Goal: Answer question/provide support

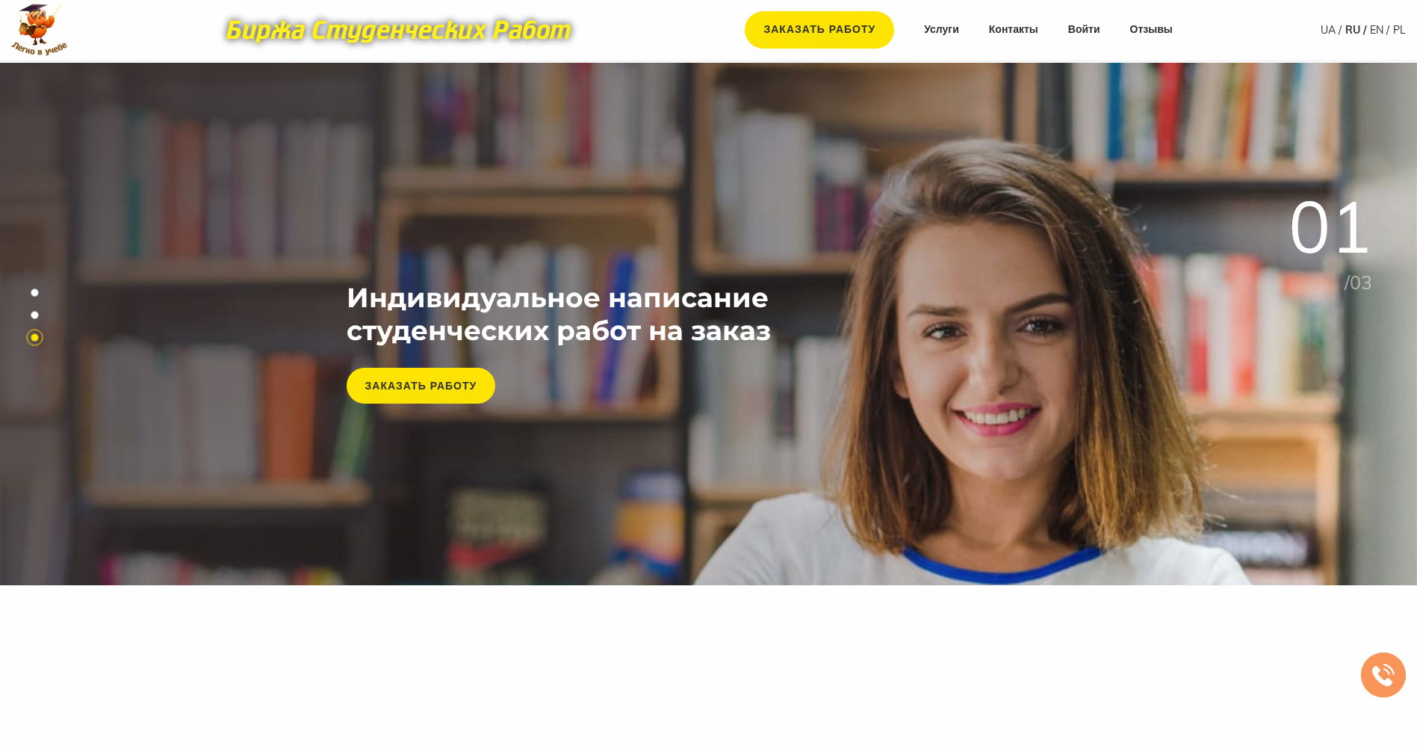
click at [1092, 39] on nav "Заказать работу Услуги Контакты Войти Отзывы" at bounding box center [958, 29] width 457 height 37
click at [1093, 32] on link "Войти" at bounding box center [1084, 29] width 32 height 15
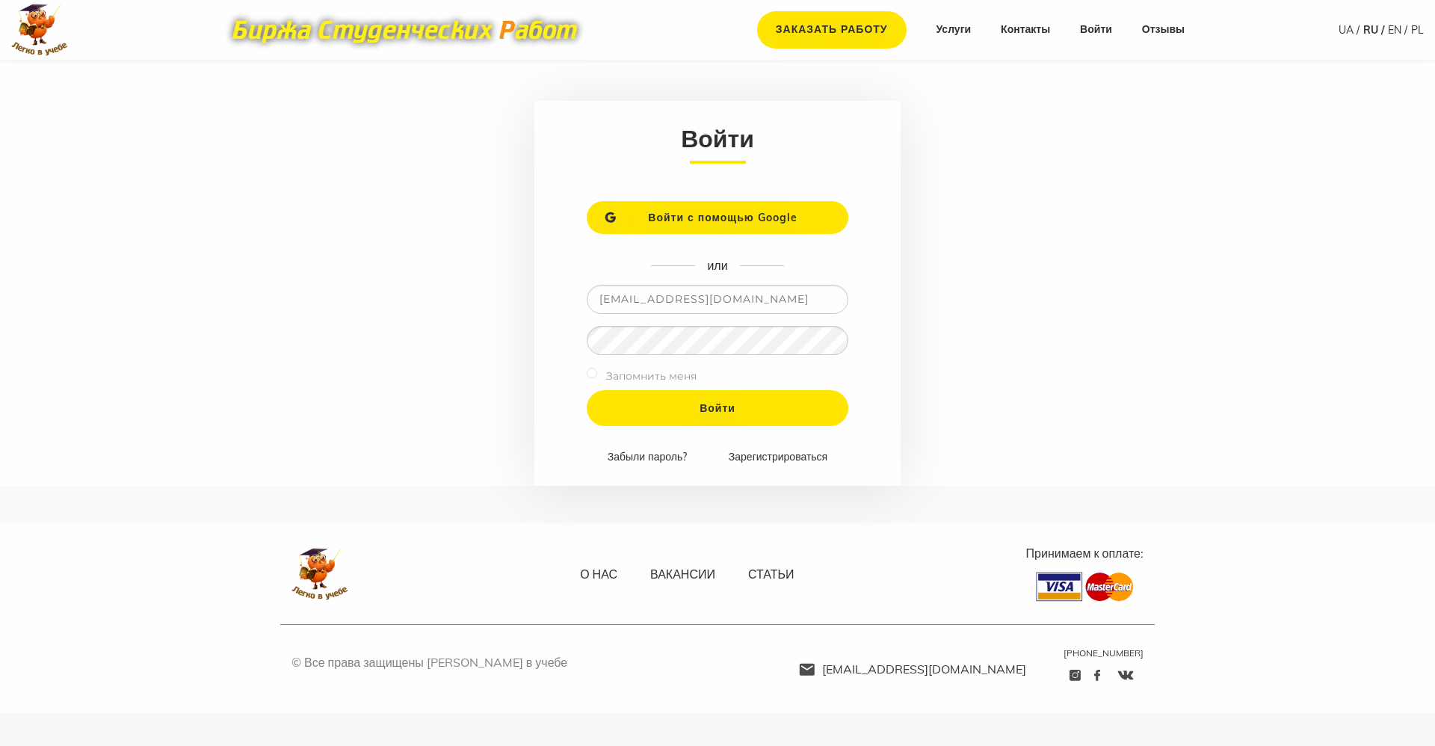
click at [744, 309] on input "adminlegkko@ukr.net" at bounding box center [718, 299] width 262 height 29
type input "student-help-online@ukr.net"
click at [629, 397] on input "Войти" at bounding box center [718, 408] width 262 height 36
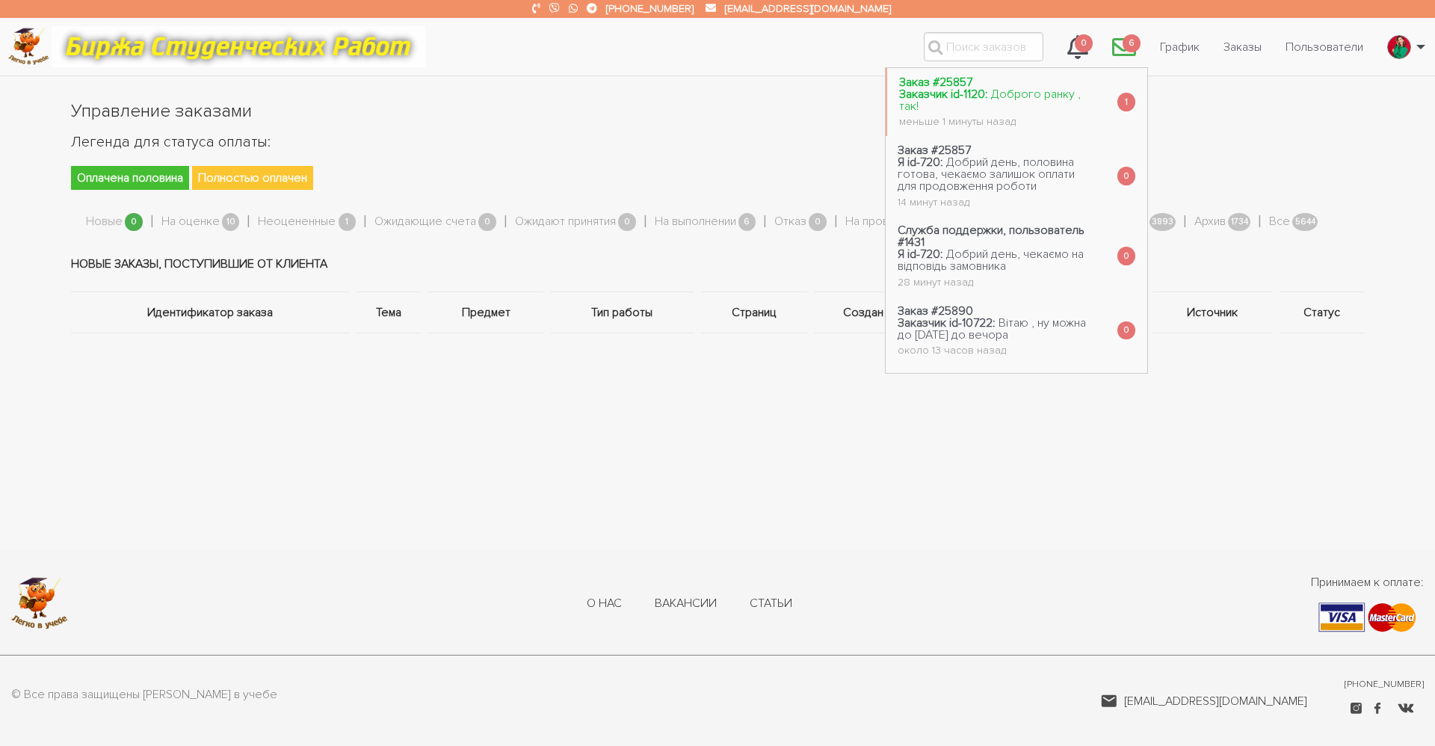
click at [963, 108] on link "Заказ #25857 Заказчик id-1120: Доброго ранку , так! меньше 1 минуты назад" at bounding box center [996, 102] width 218 height 68
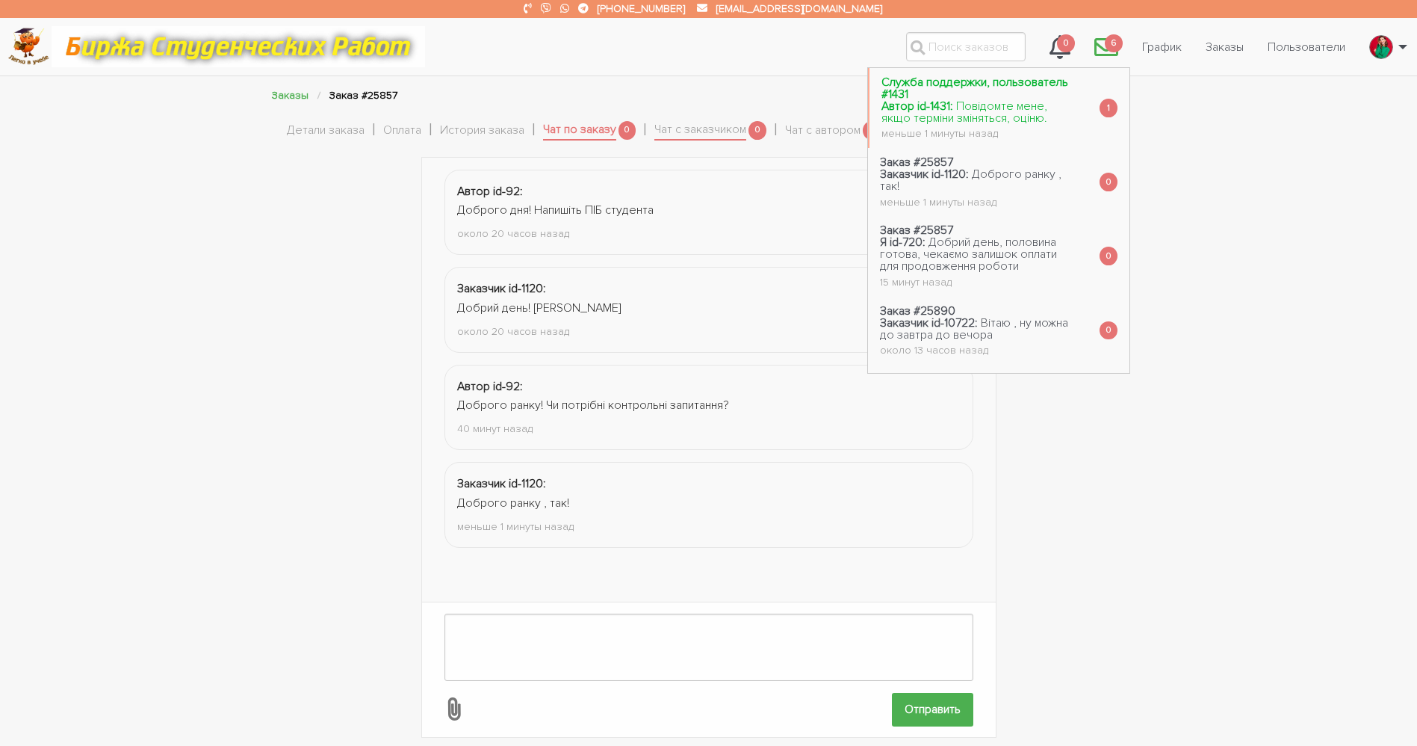
click at [974, 143] on link "Служба поддержки, пользователь #1431 Автор id-1431: Повідомте мене, якщо термін…" at bounding box center [979, 108] width 218 height 80
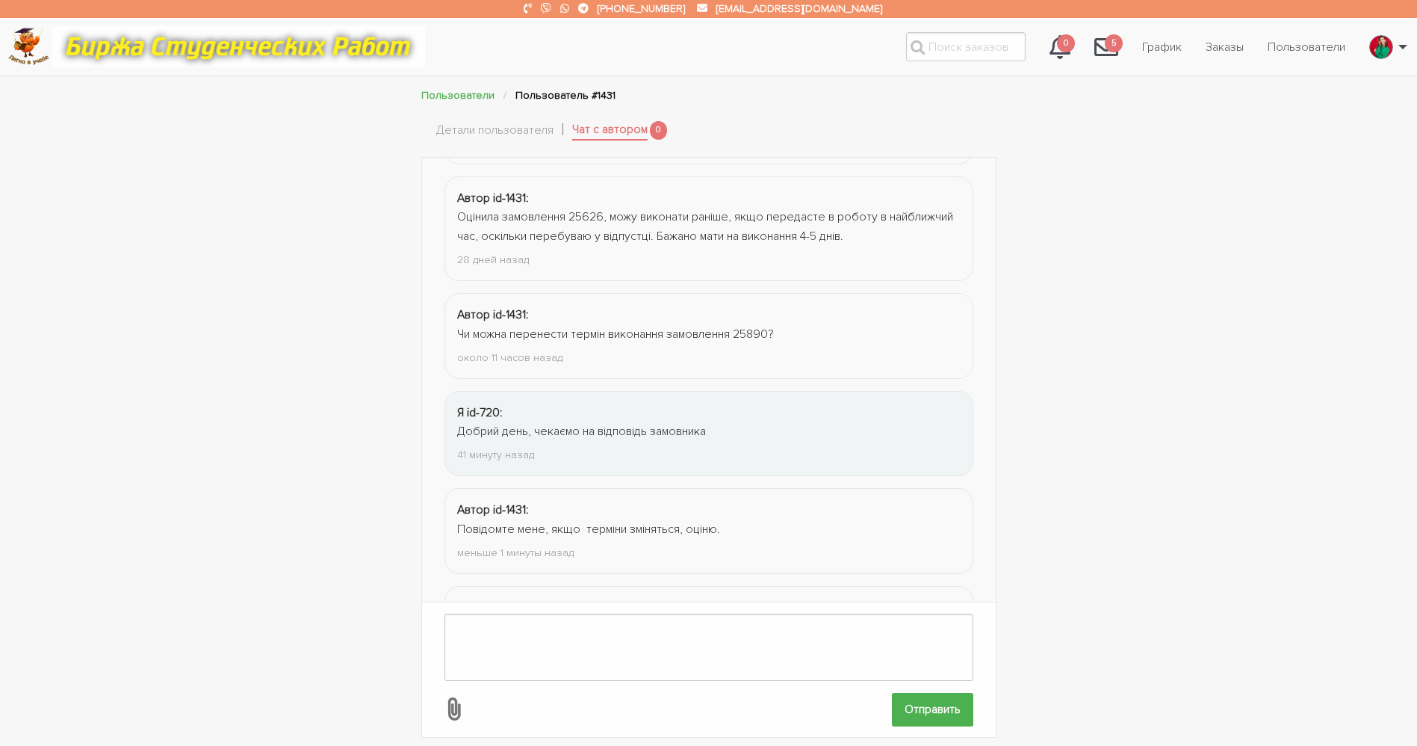
scroll to position [1825, 0]
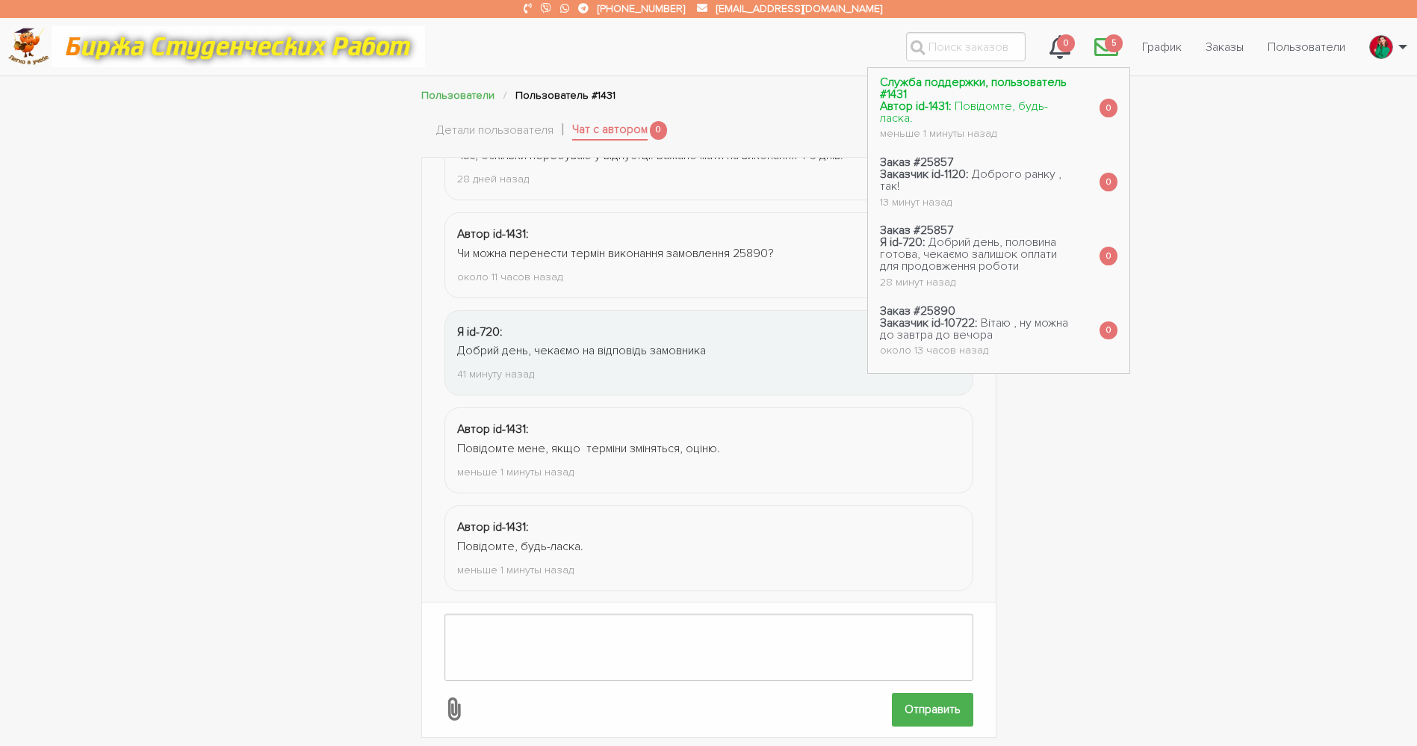
click at [980, 106] on span "Повідомте, будь-ласка." at bounding box center [964, 112] width 168 height 27
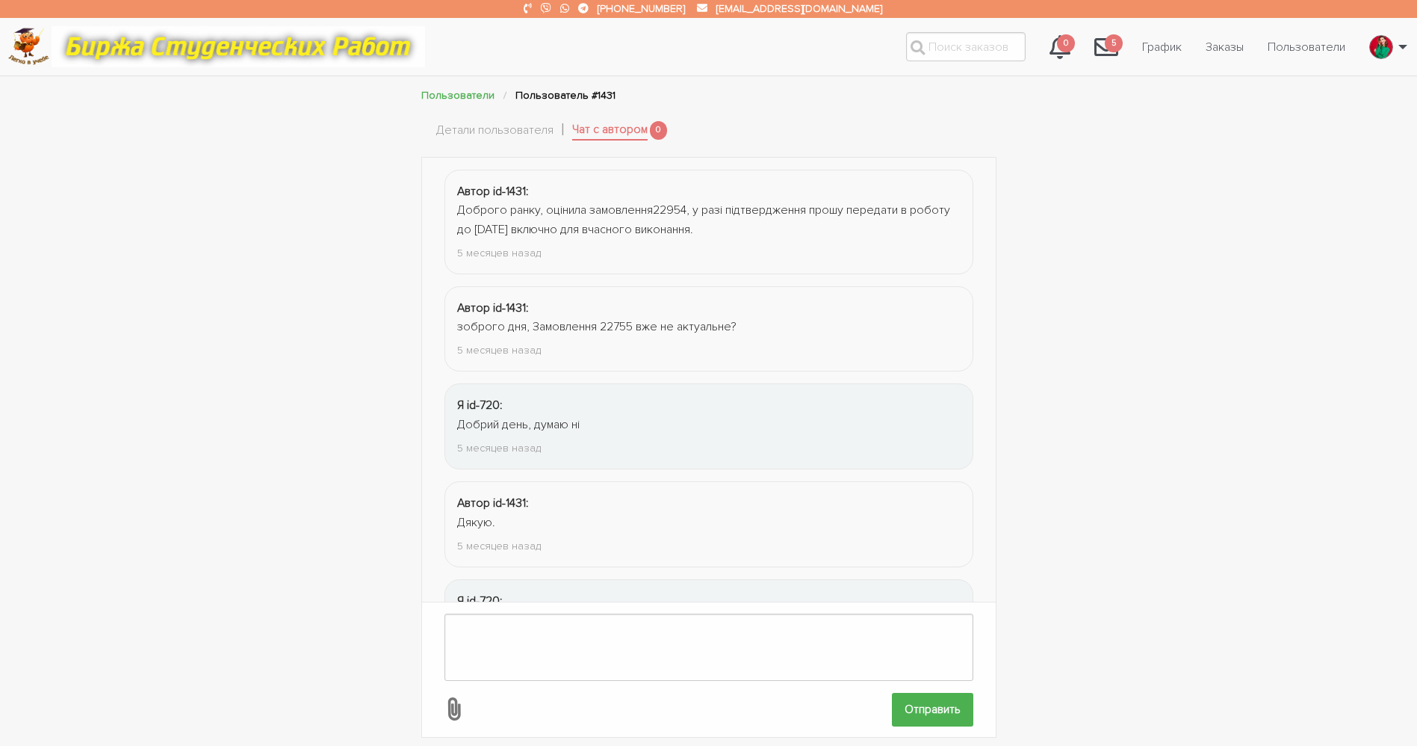
scroll to position [1708, 0]
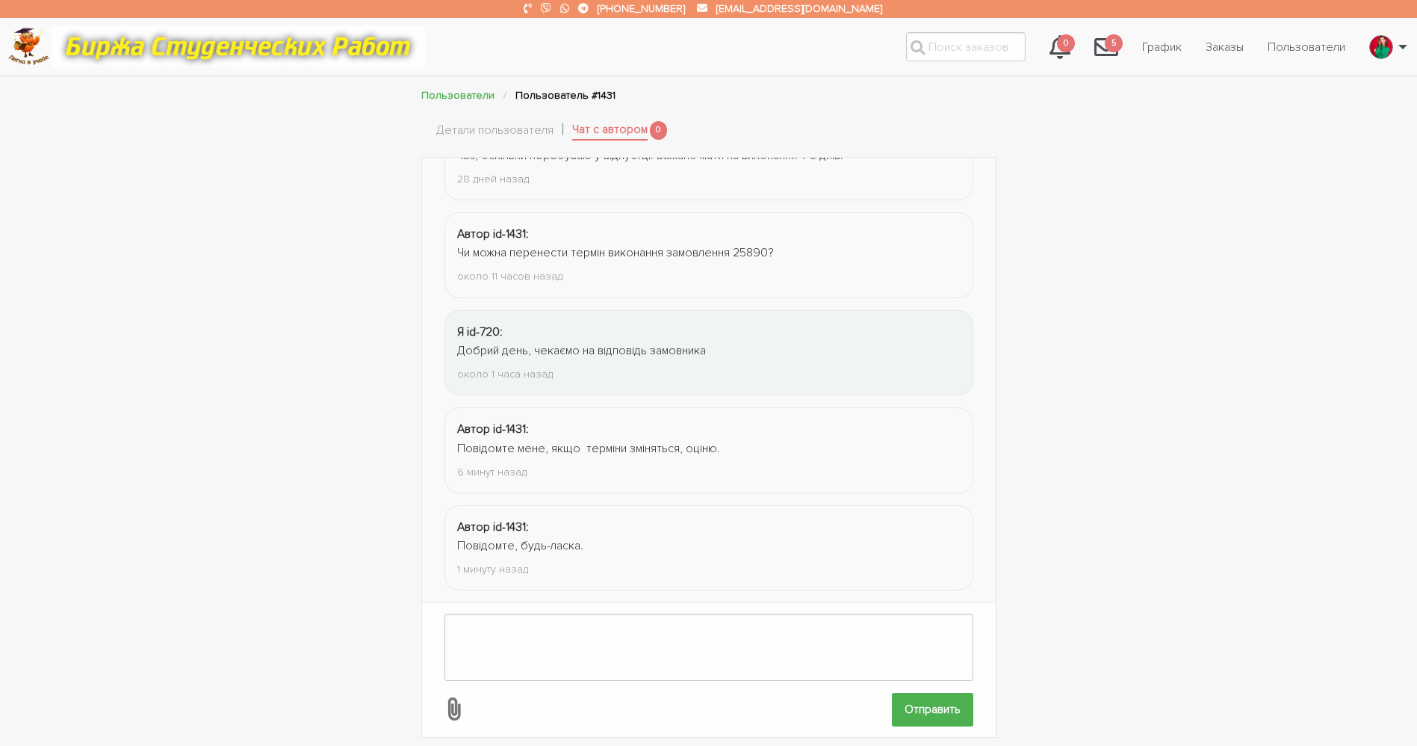
click at [682, 602] on form "Отправить" at bounding box center [709, 669] width 574 height 134
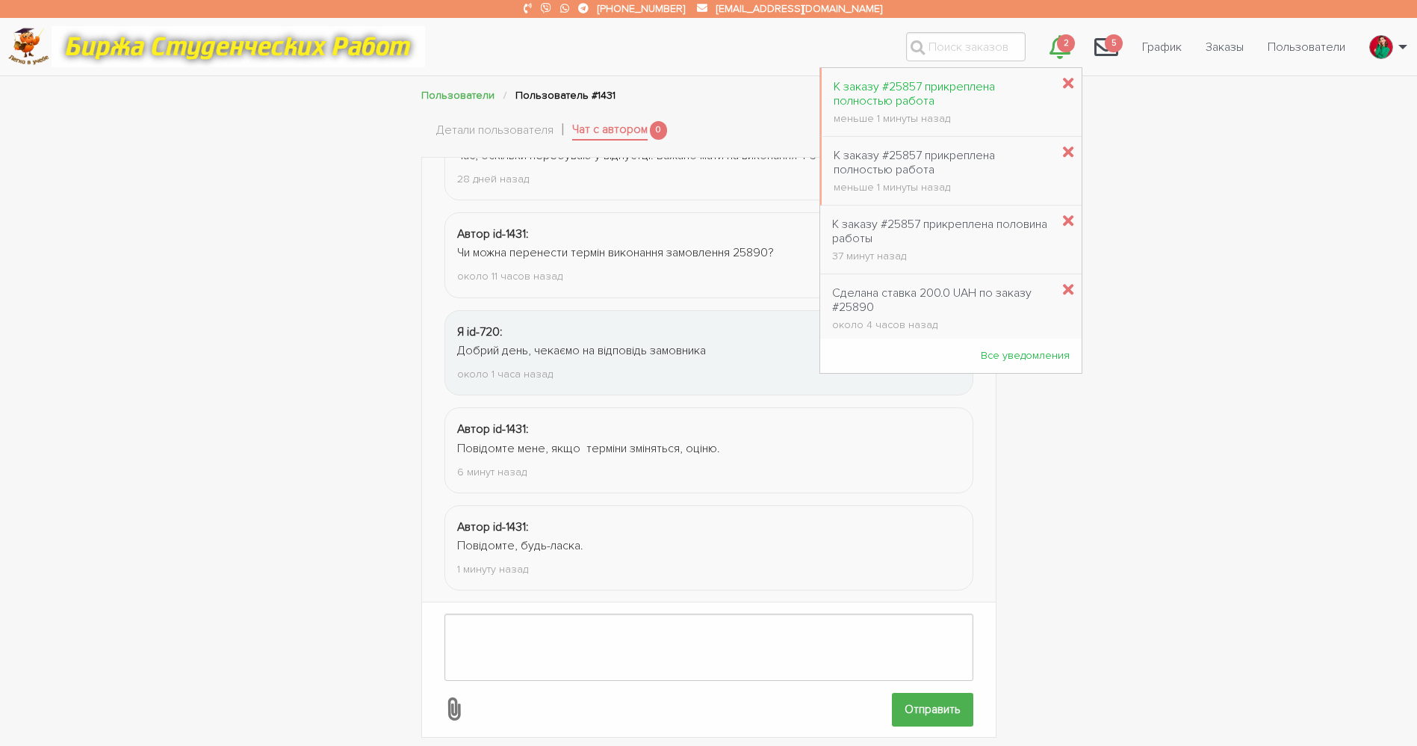
click at [917, 90] on div "К заказу #25857 прикреплена полностью работа" at bounding box center [942, 94] width 217 height 28
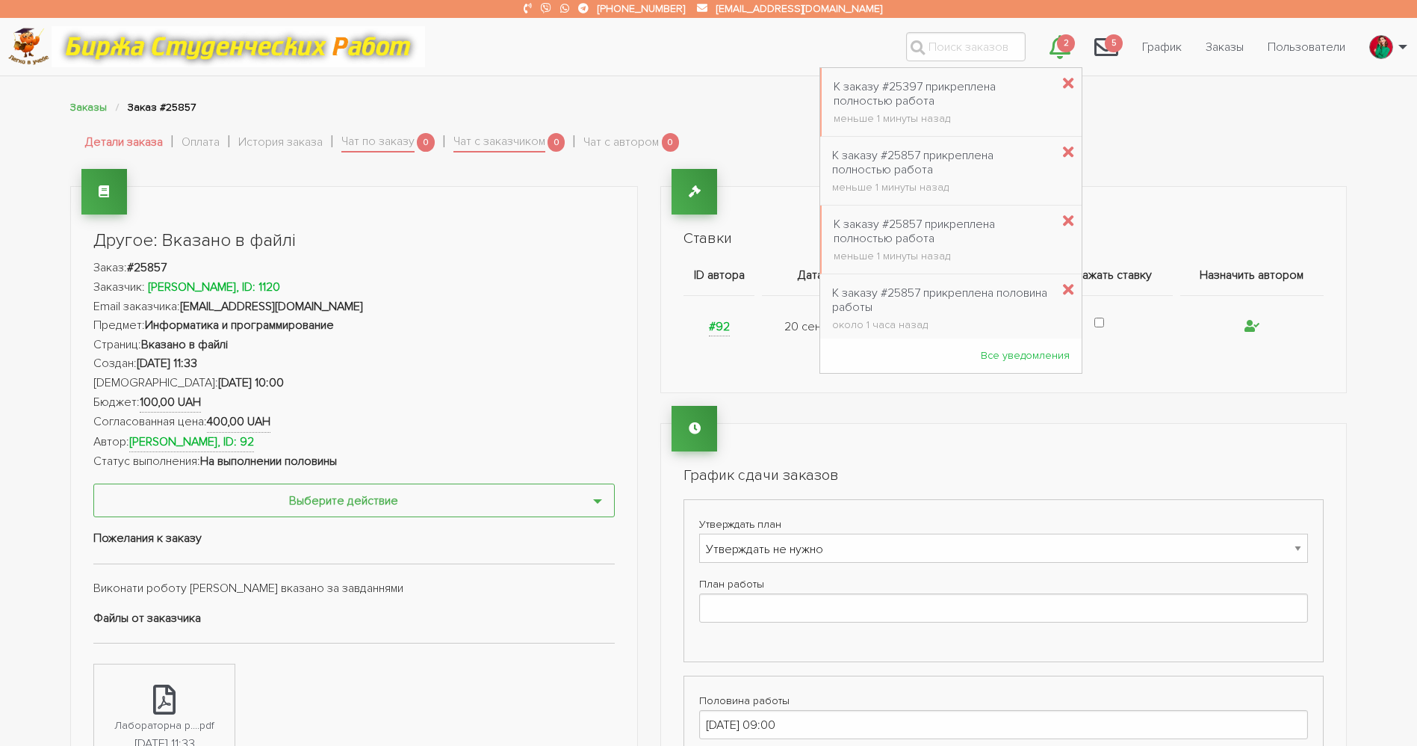
click at [602, 327] on li "Предмет: Информатика и программирование" at bounding box center [354, 325] width 522 height 19
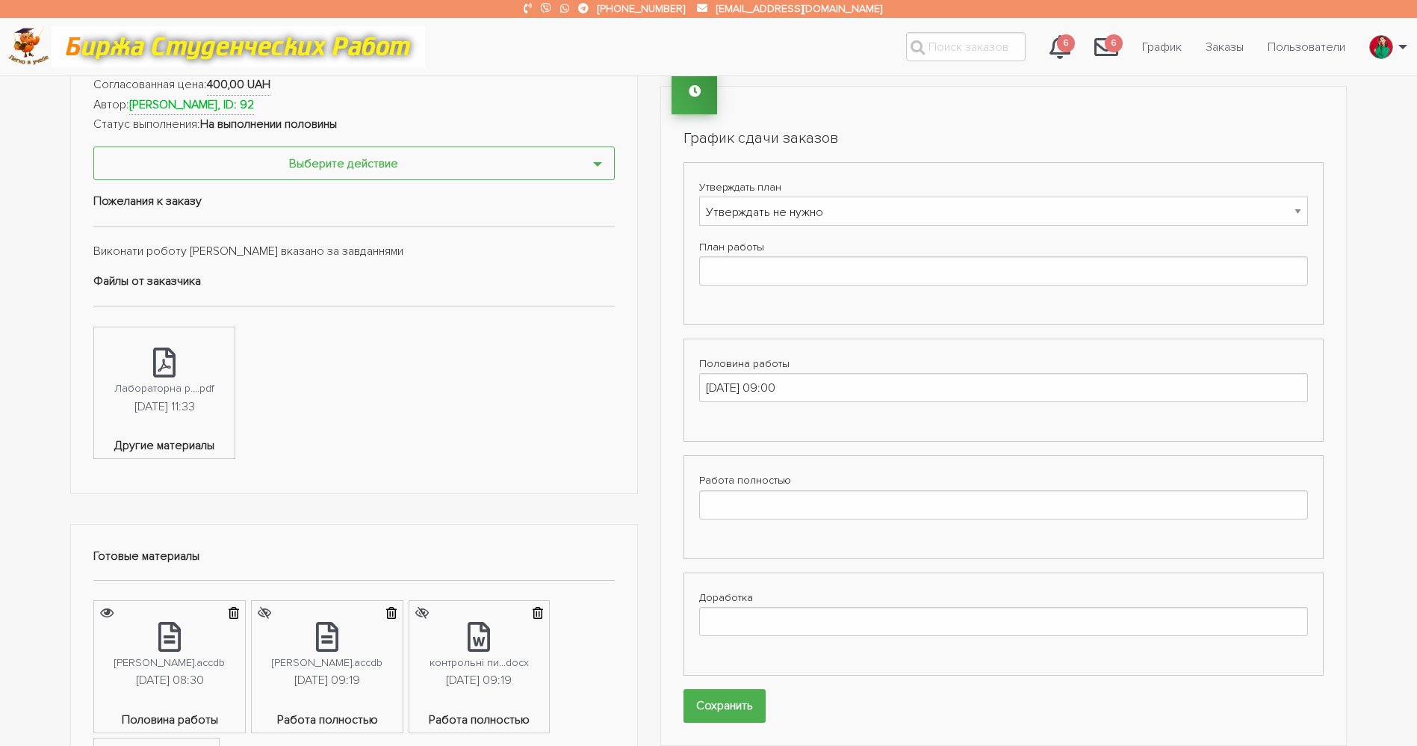
scroll to position [336, 0]
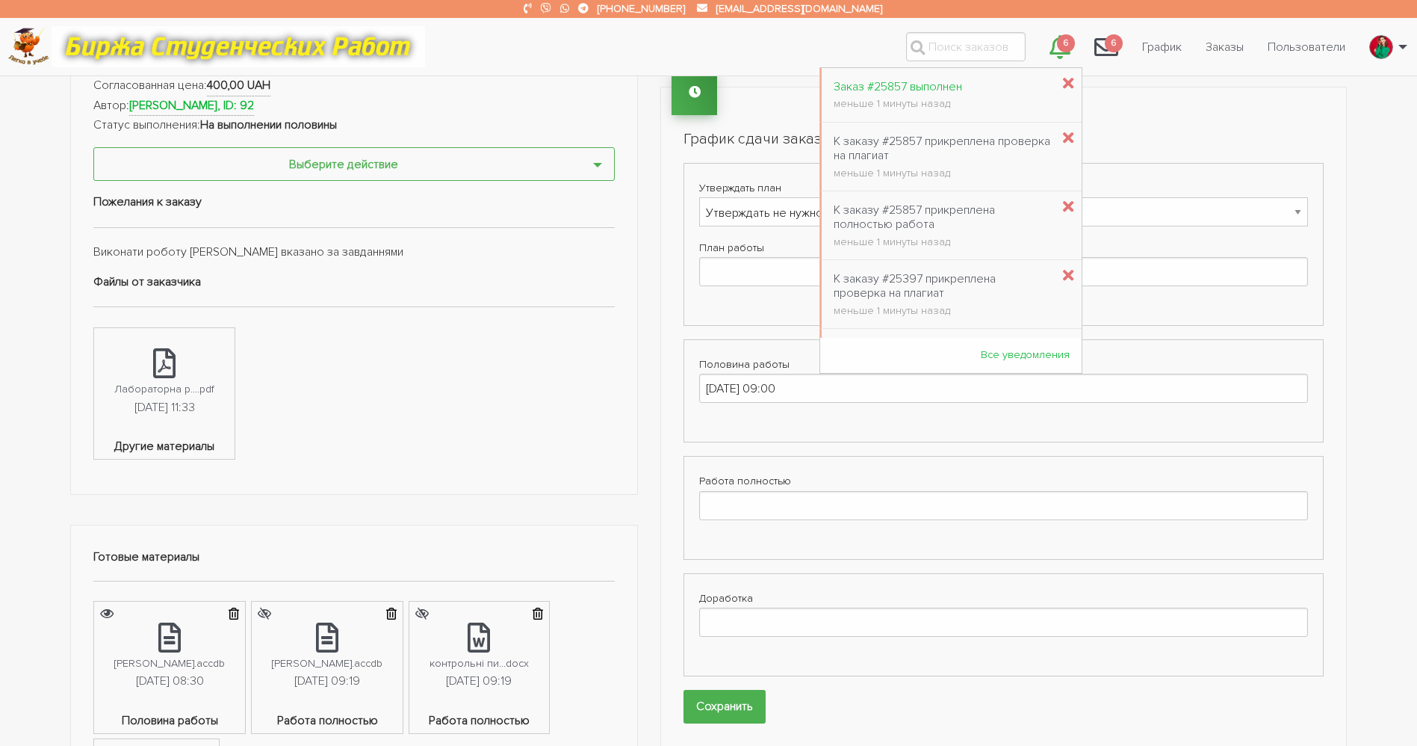
click at [949, 84] on link "Заказ #25857 выполнен меньше 1 минуты назад" at bounding box center [898, 95] width 152 height 46
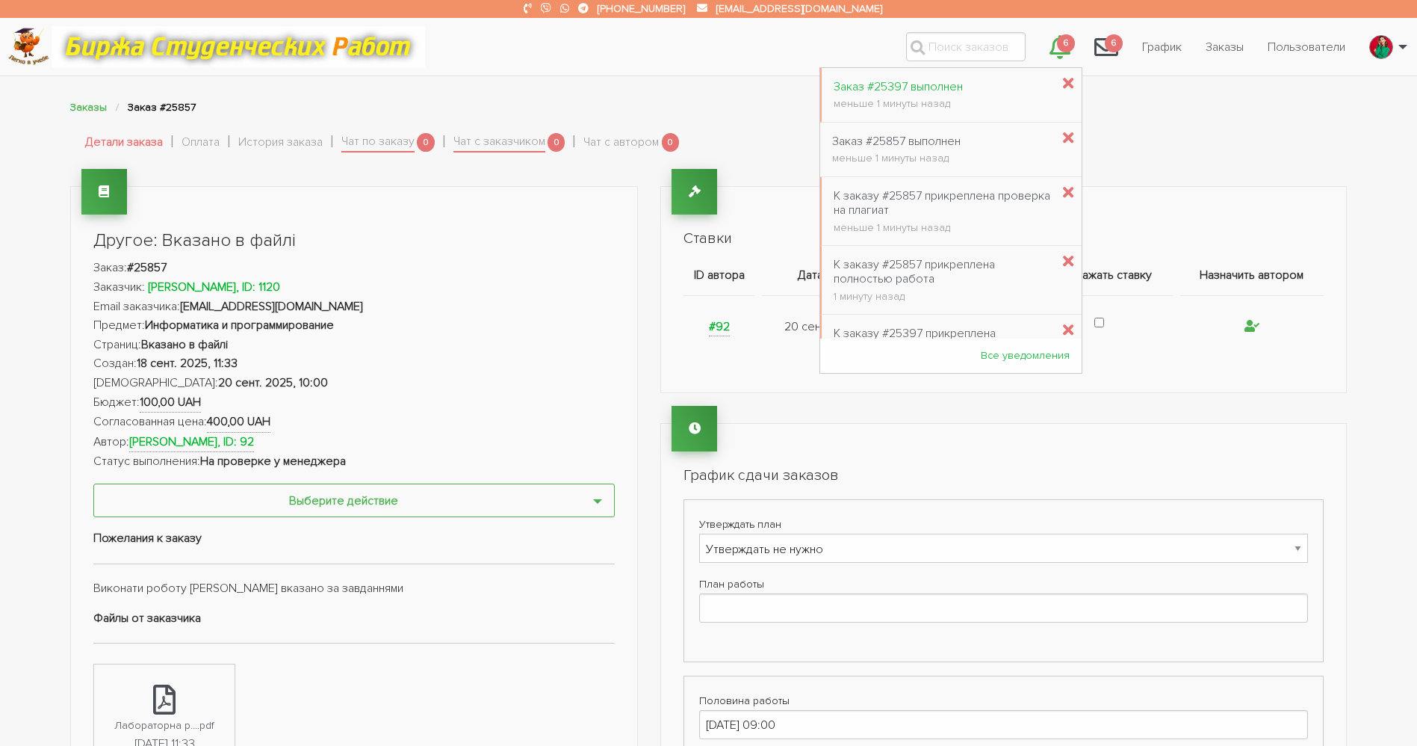
click at [860, 103] on div "меньше 1 минуты назад" at bounding box center [898, 104] width 129 height 10
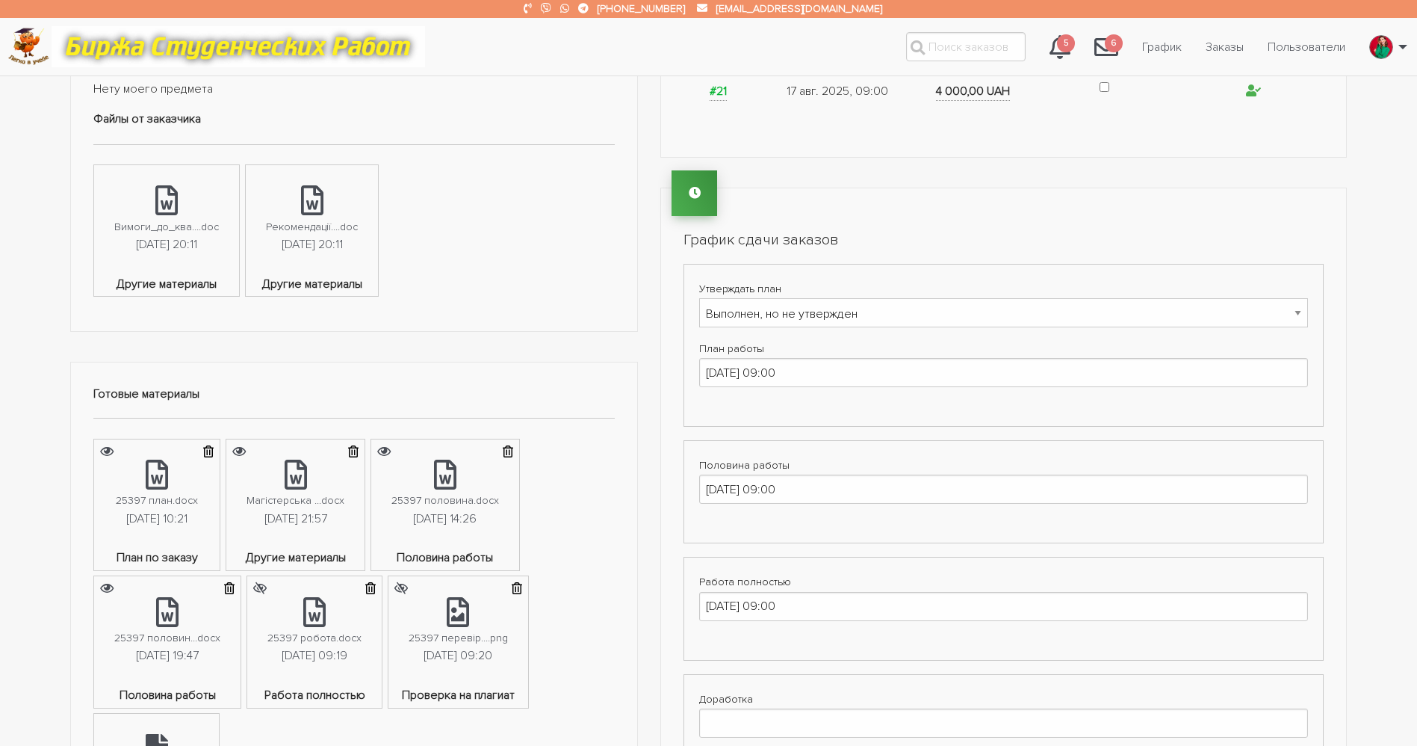
scroll to position [672, 0]
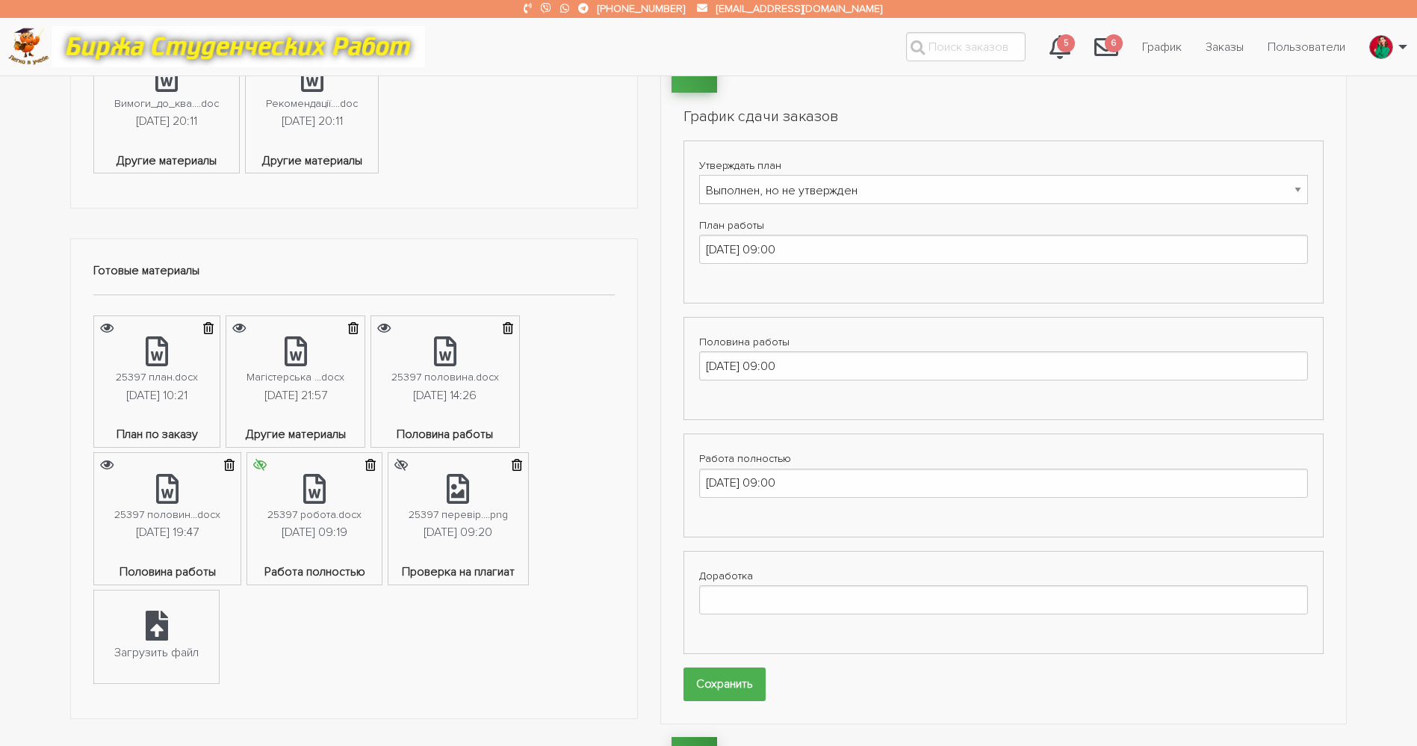
click at [267, 461] on icon "submit" at bounding box center [259, 465] width 13 height 12
click at [414, 462] on button "submit" at bounding box center [401, 463] width 25 height 25
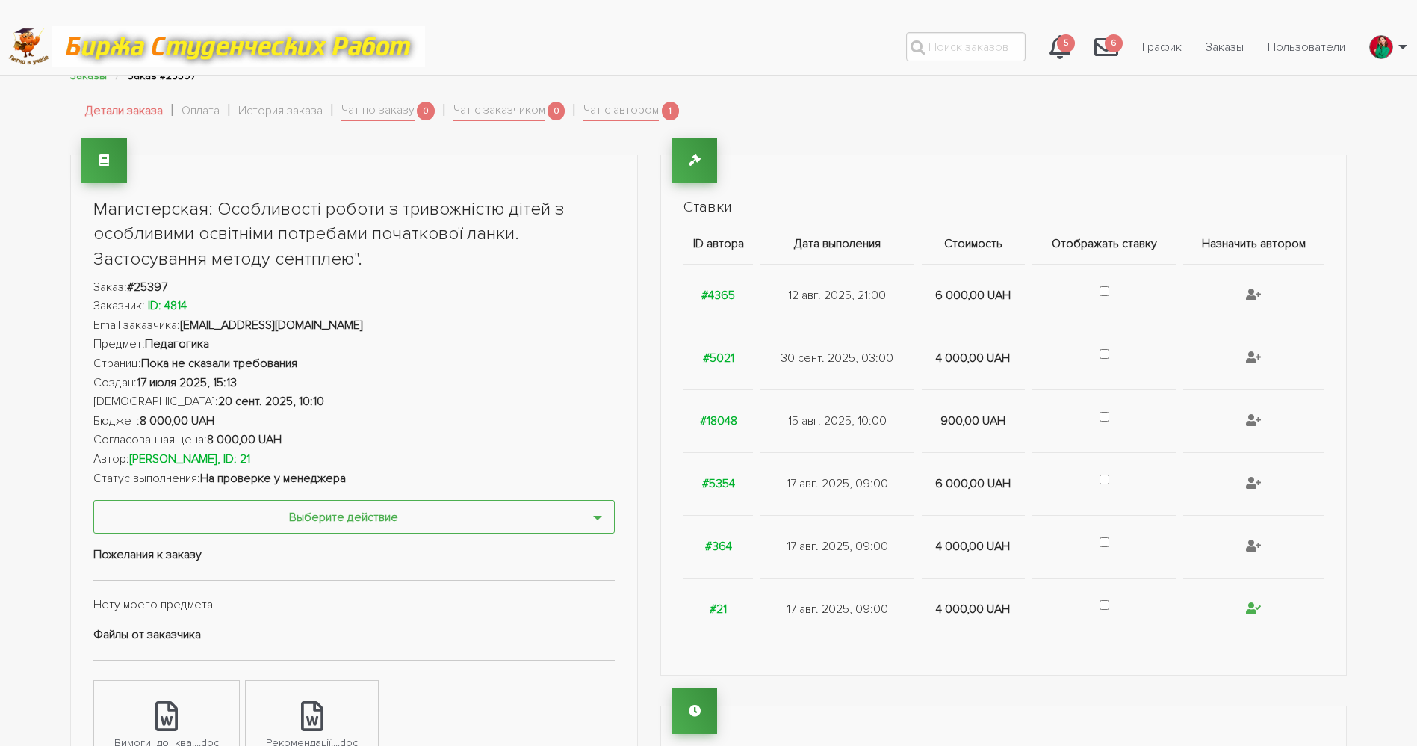
scroll to position [0, 0]
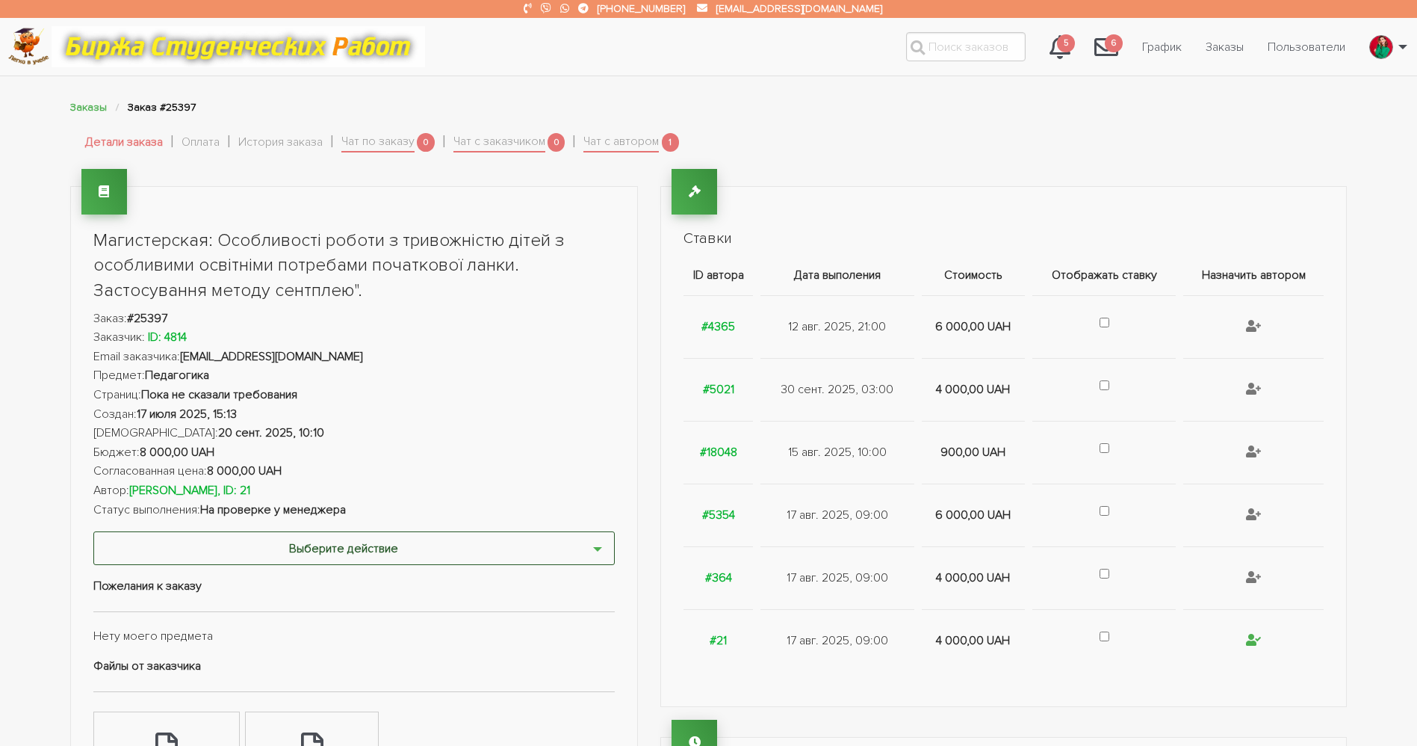
click at [392, 548] on button "Выберите действие" at bounding box center [354, 548] width 522 height 34
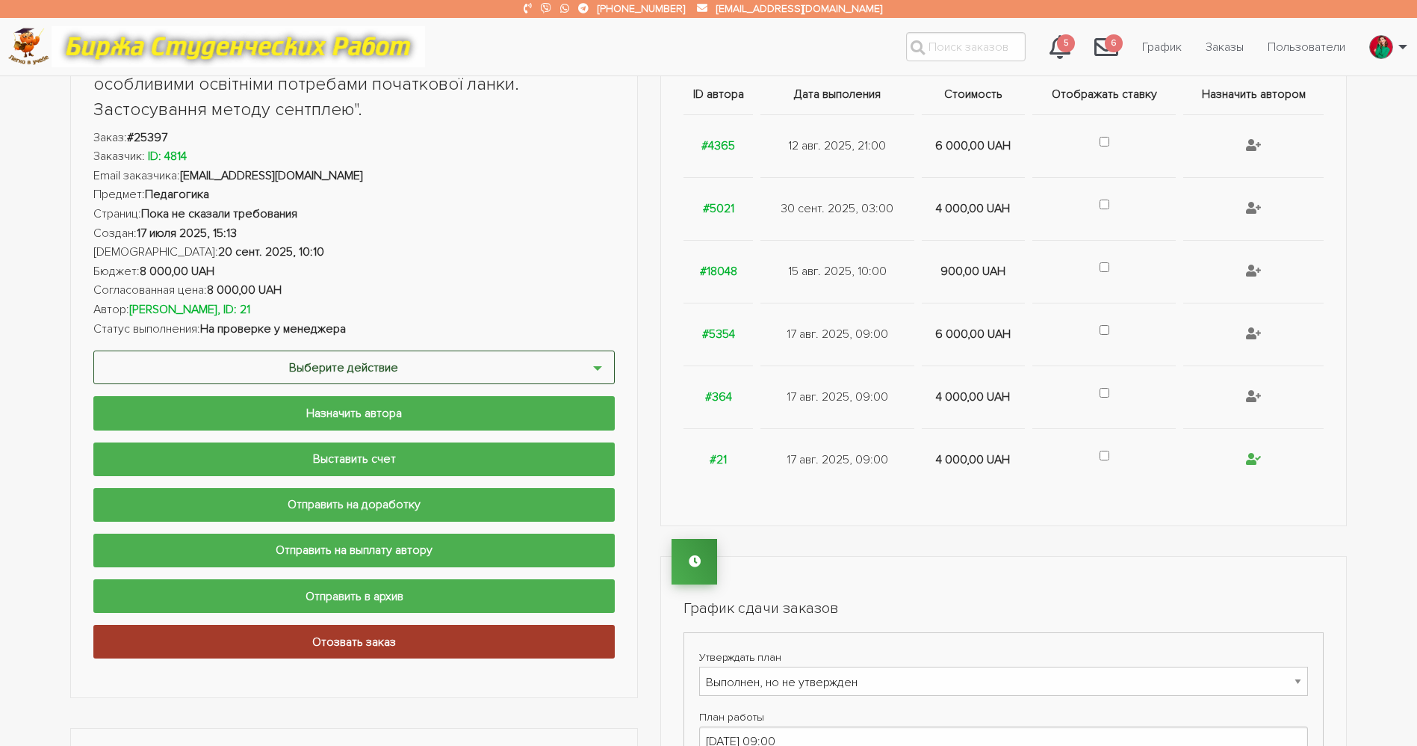
scroll to position [224, 0]
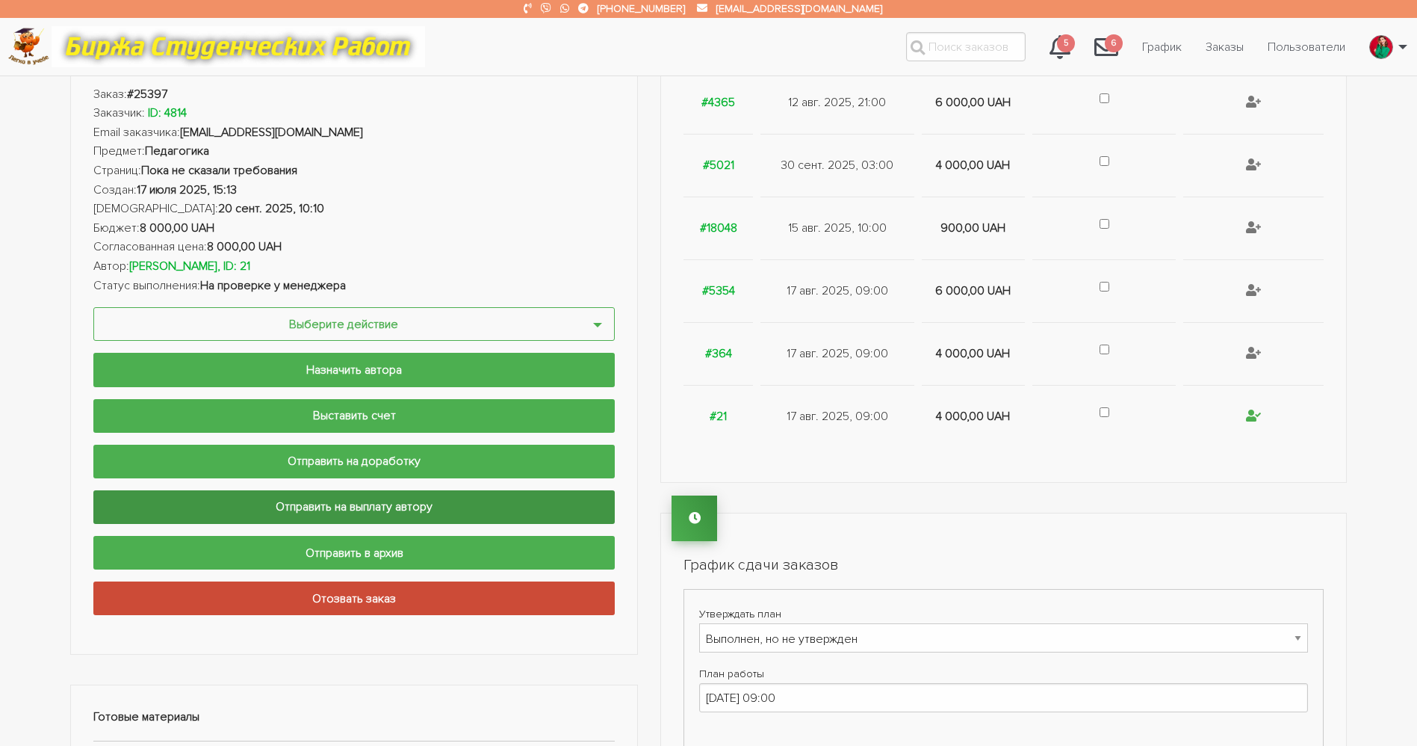
click at [426, 517] on input "Отправить на выплату автору" at bounding box center [354, 507] width 522 height 34
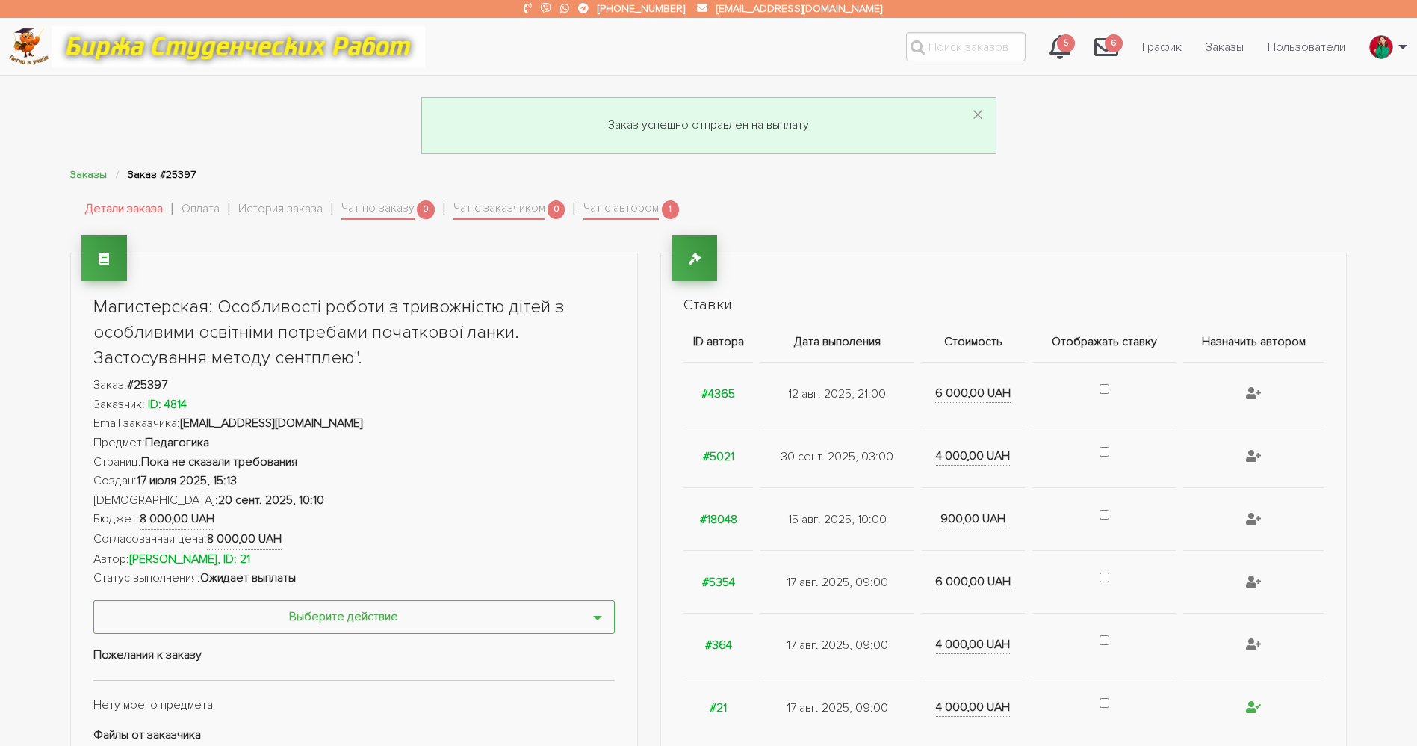
scroll to position [0, 0]
click at [643, 222] on li "Чат с автором 1" at bounding box center [632, 211] width 96 height 28
click at [648, 215] on link "Чат с автором" at bounding box center [621, 210] width 75 height 21
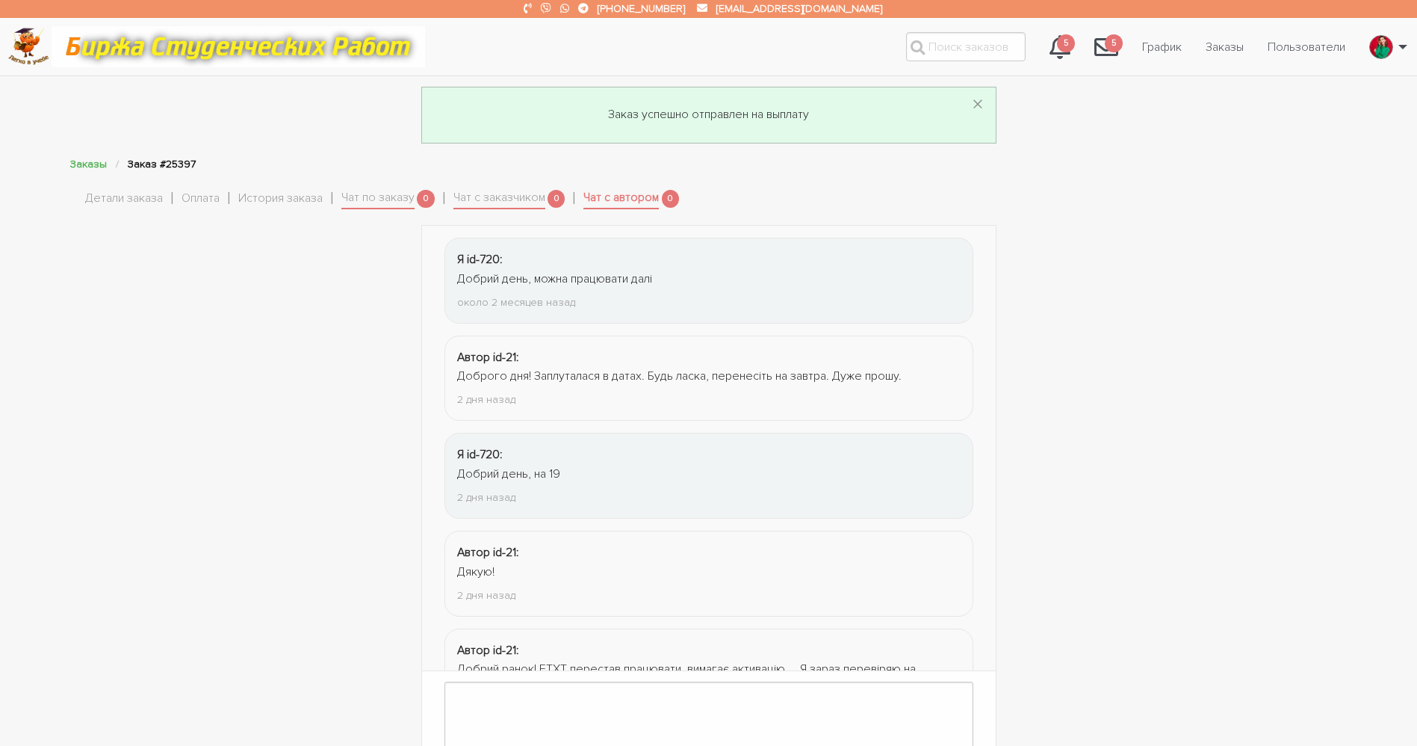
scroll to position [91, 0]
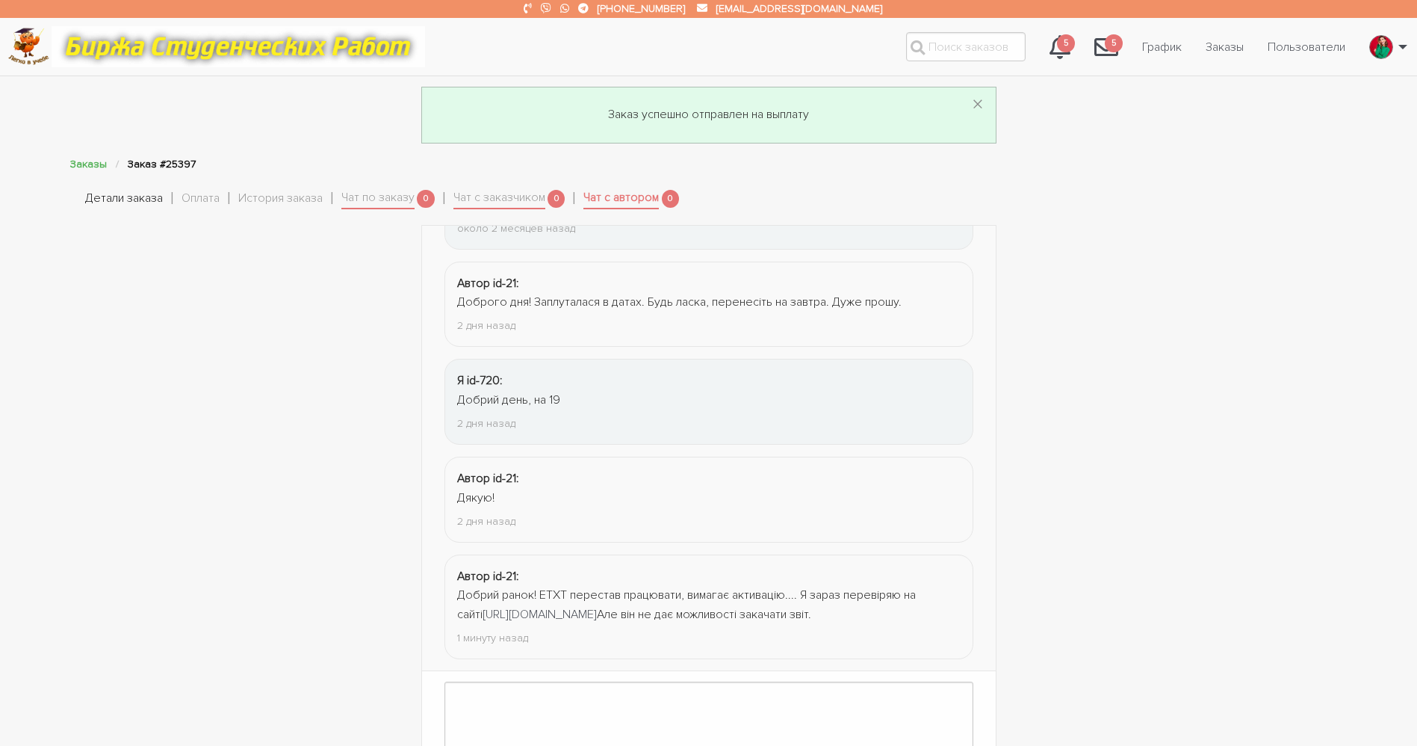
click at [131, 205] on link "Детали заказа" at bounding box center [124, 198] width 78 height 19
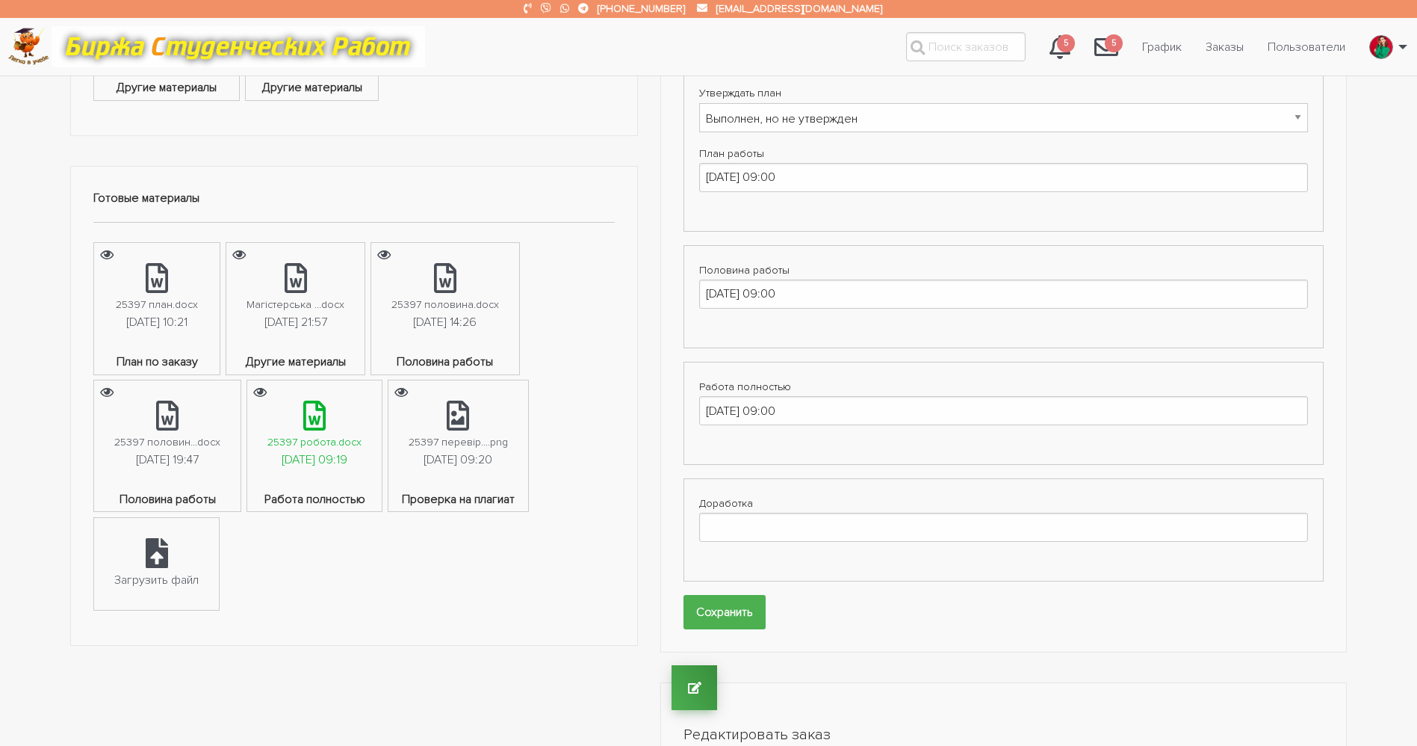
scroll to position [897, 0]
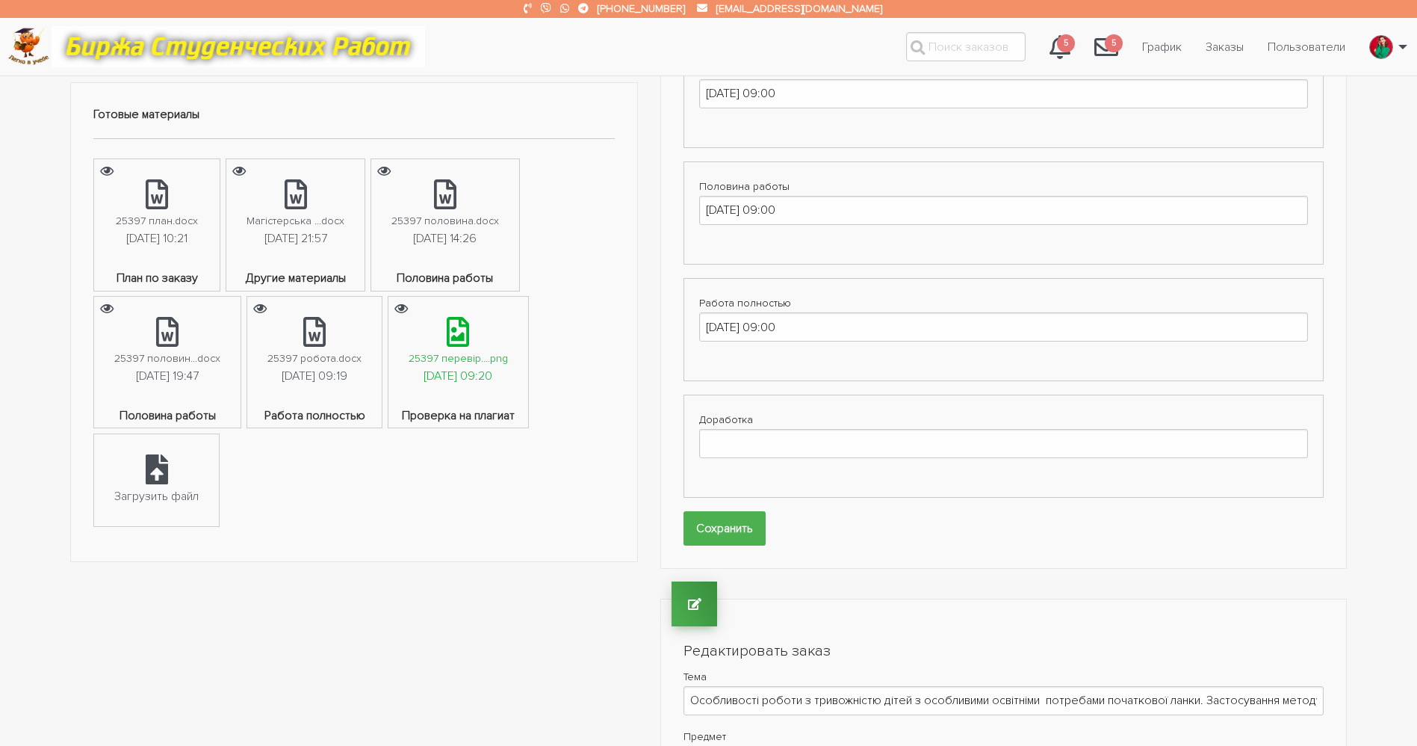
click at [508, 365] on div "25397 перевір....png" at bounding box center [458, 358] width 99 height 17
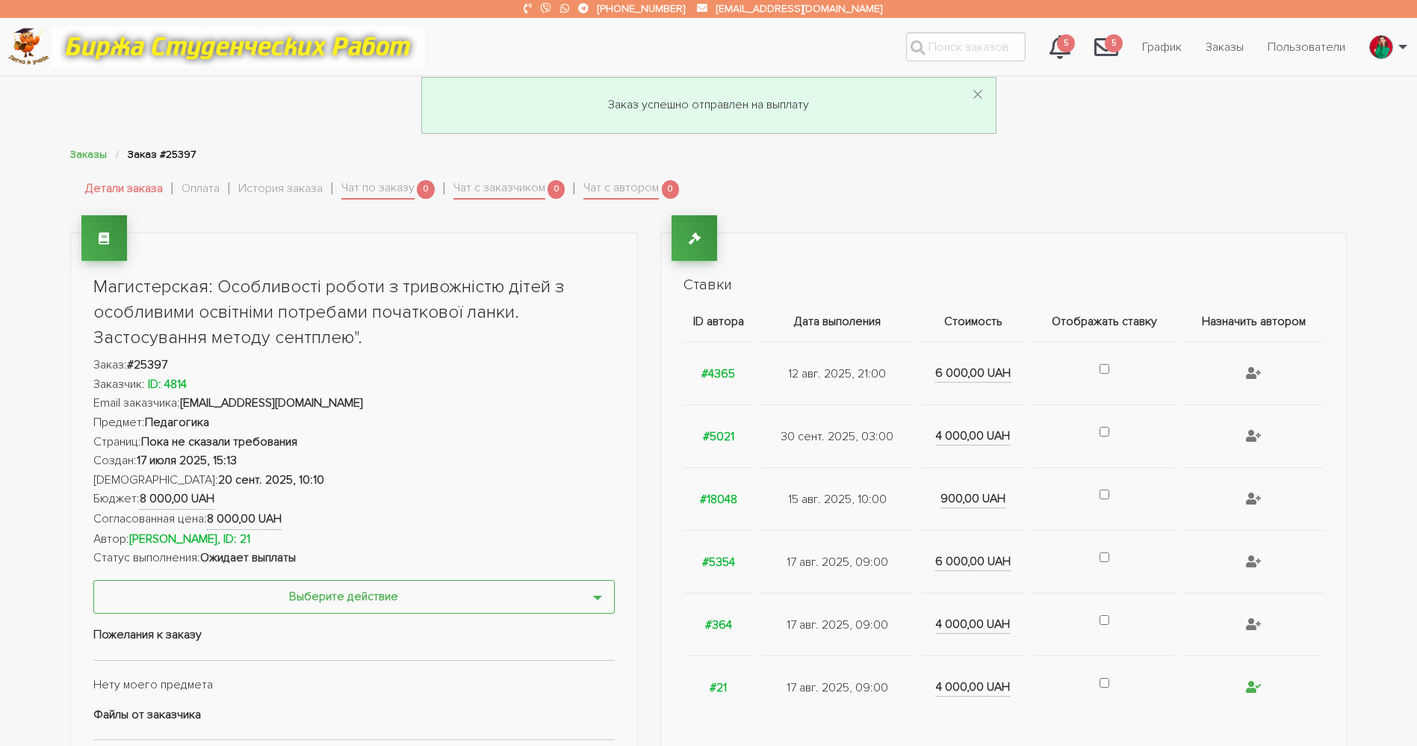
scroll to position [0, 0]
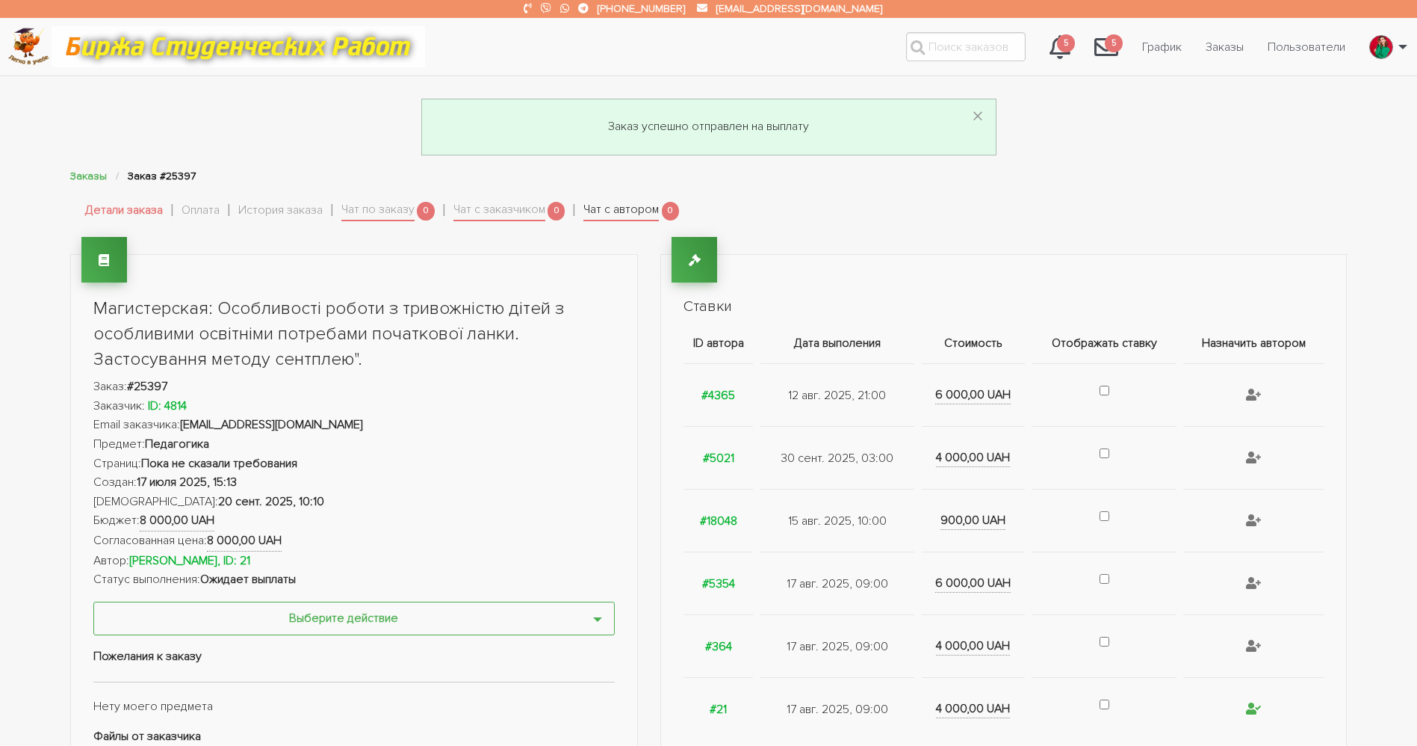
click at [636, 217] on link "Чат с автором" at bounding box center [621, 210] width 75 height 21
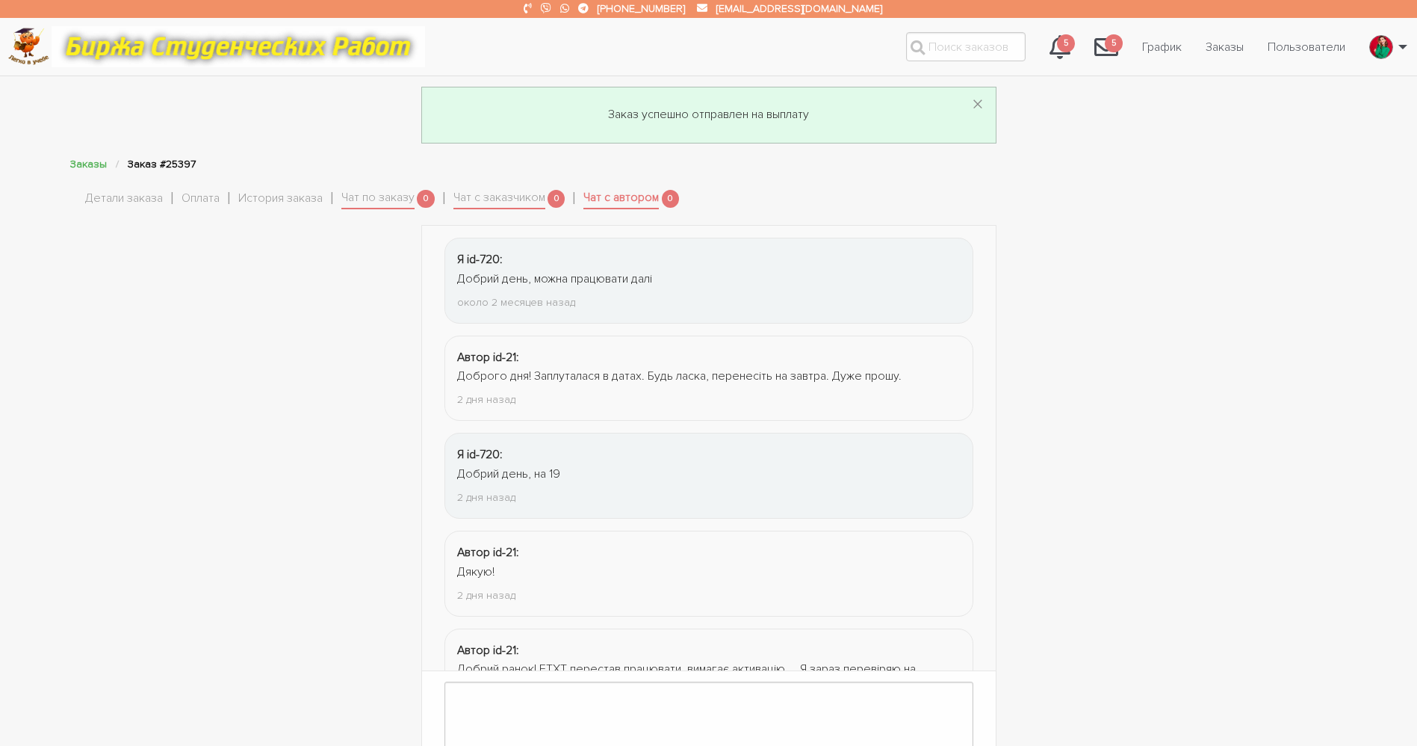
scroll to position [91, 0]
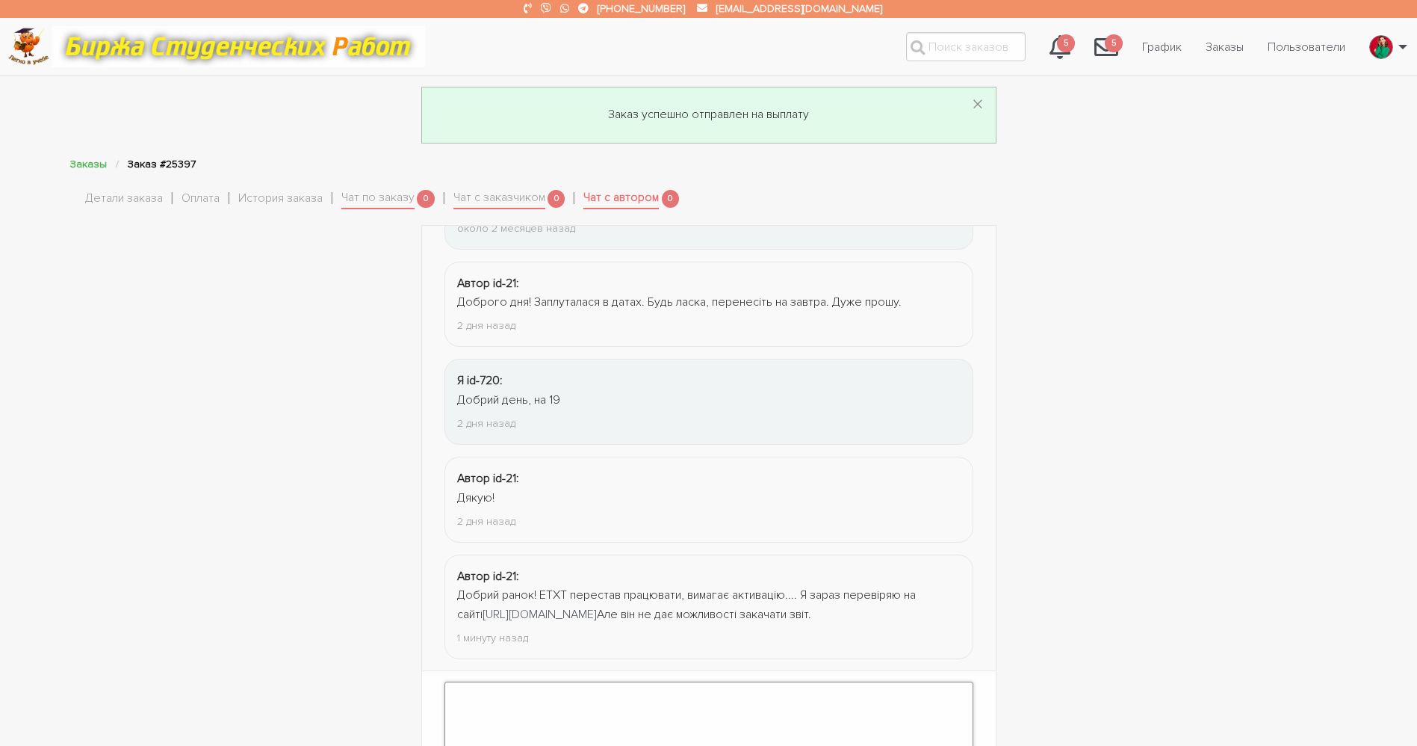
click at [574, 699] on textarea at bounding box center [709, 714] width 529 height 67
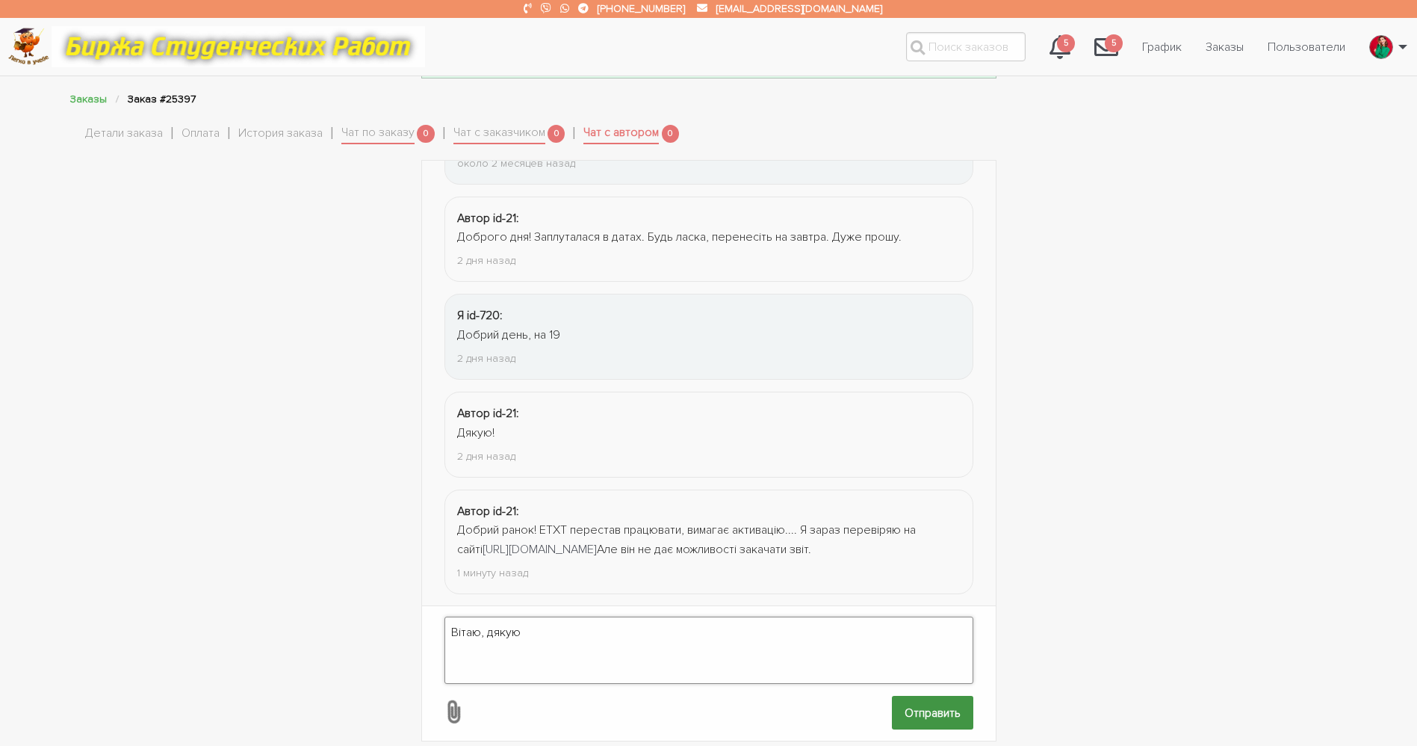
type textarea "Вітаю, дякую"
click at [929, 702] on input "Отправить" at bounding box center [932, 713] width 81 height 34
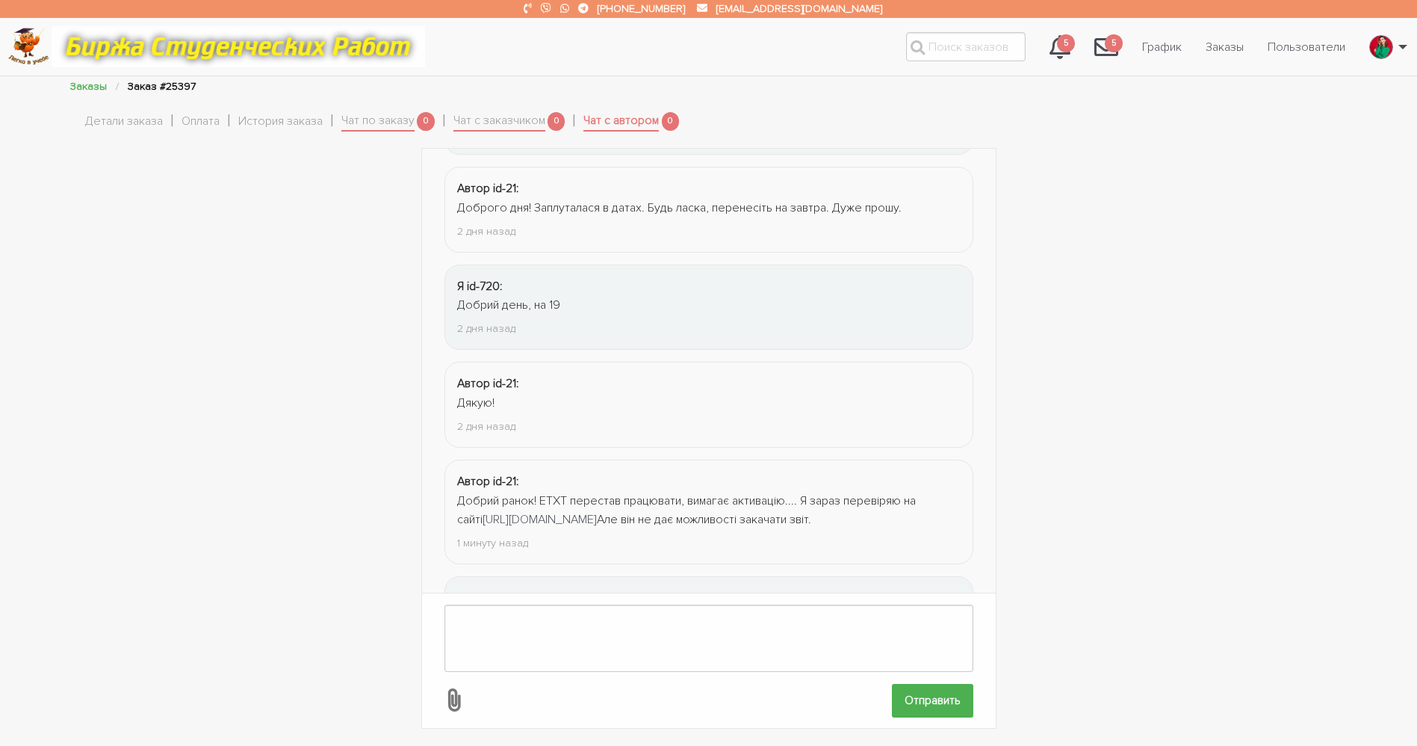
scroll to position [188, 0]
